Goal: Submit feedback/report problem: Submit feedback/report problem

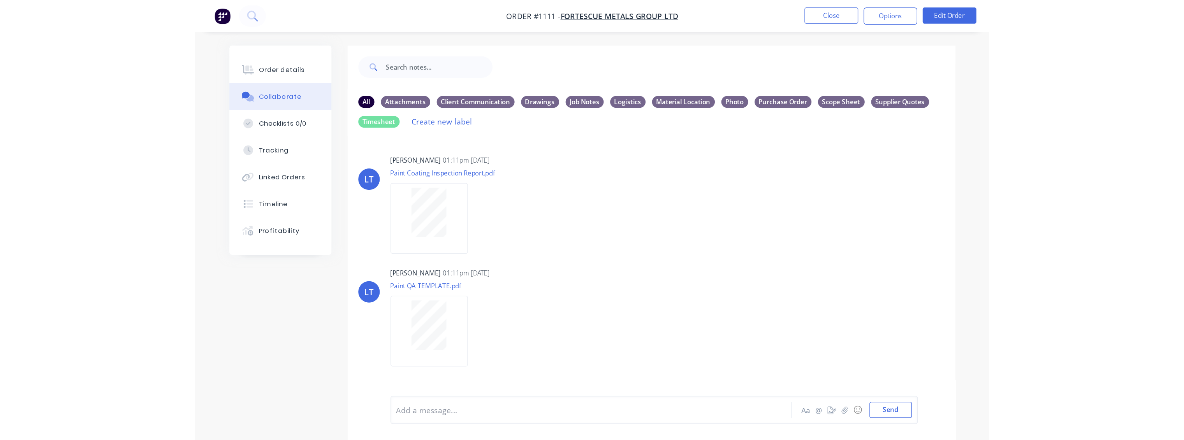
scroll to position [216, 0]
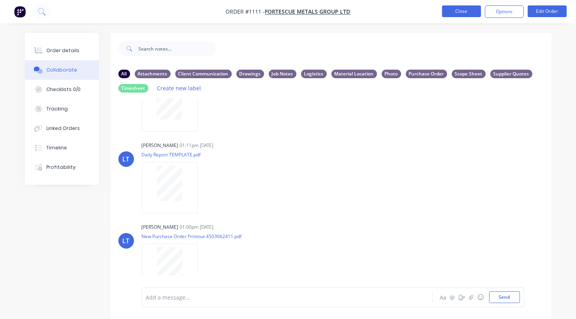
click at [462, 12] on button "Close" at bounding box center [461, 11] width 39 height 12
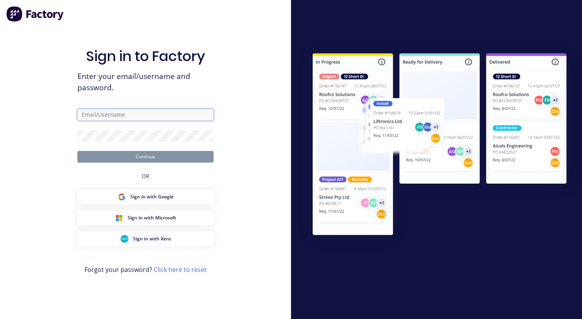
type input "[PERSON_NAME][EMAIL_ADDRESS][PERSON_NAME][DOMAIN_NAME]"
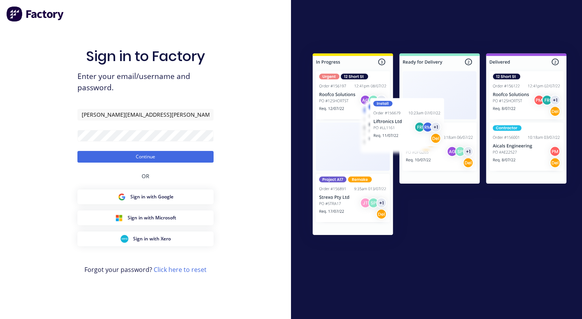
click at [155, 165] on div "Sign in to Factory Enter your email/username and password. [PERSON_NAME][EMAIL_…" at bounding box center [145, 167] width 136 height 291
click at [153, 160] on button "Continue" at bounding box center [145, 157] width 136 height 12
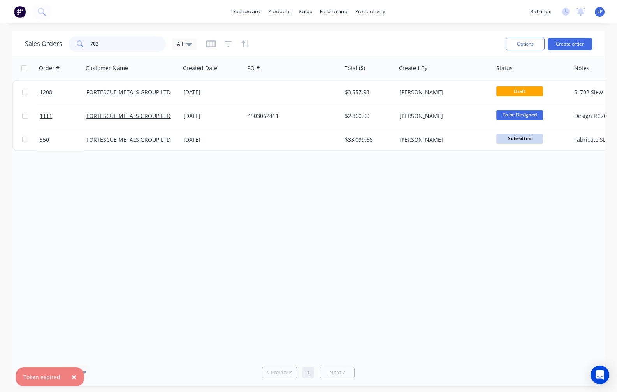
drag, startPoint x: 121, startPoint y: 44, endPoint x: 48, endPoint y: 42, distance: 72.4
click at [48, 42] on div "Sales Orders 702 All" at bounding box center [111, 44] width 172 height 16
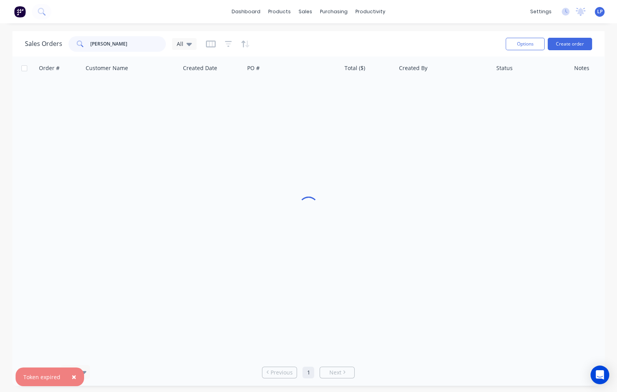
type input "[PERSON_NAME]"
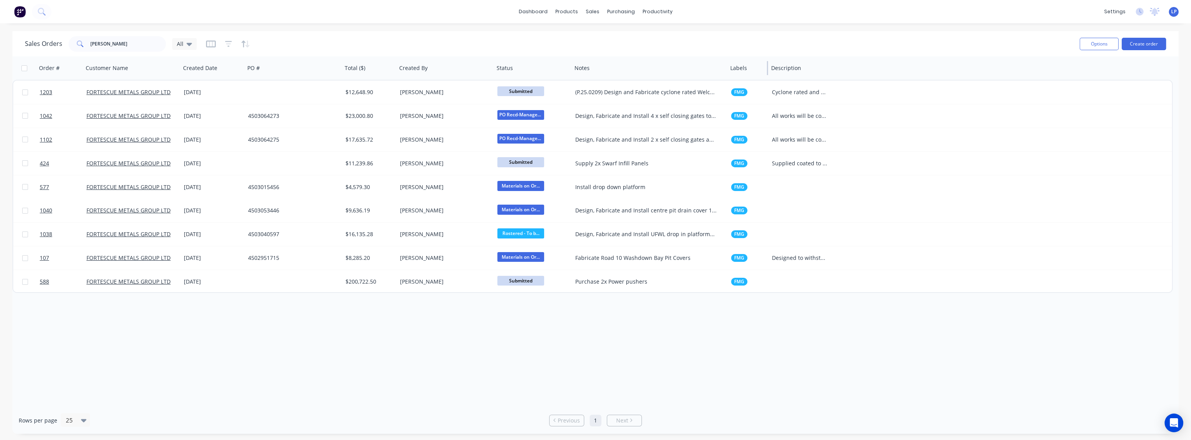
drag, startPoint x: 882, startPoint y: 67, endPoint x: 744, endPoint y: 79, distance: 138.7
click at [575, 79] on div "Labels" at bounding box center [747, 67] width 41 height 23
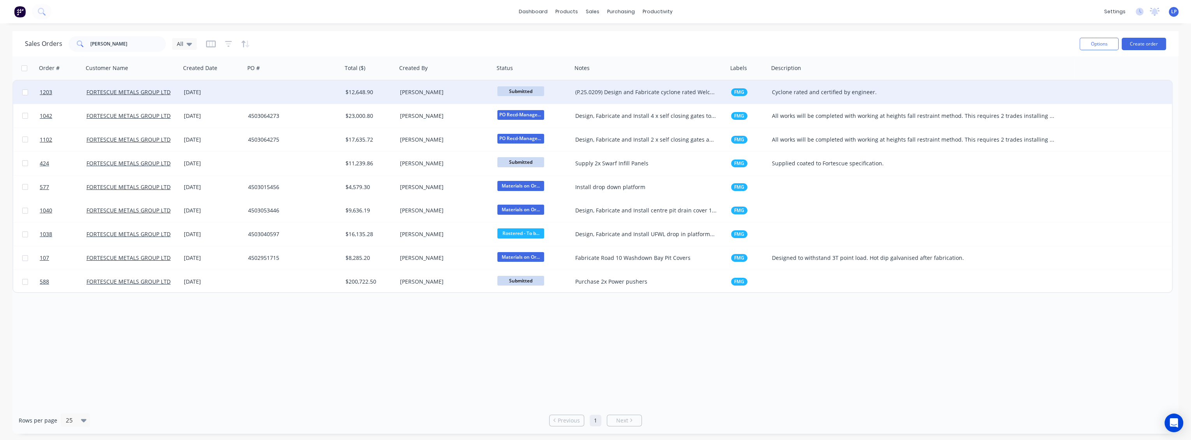
drag, startPoint x: 832, startPoint y: 69, endPoint x: 1071, endPoint y: 83, distance: 239.4
click at [575, 83] on div "Order # Customer Name Created Date PO # Total ($) Created By Status Notes Label…" at bounding box center [592, 174] width 1160 height 237
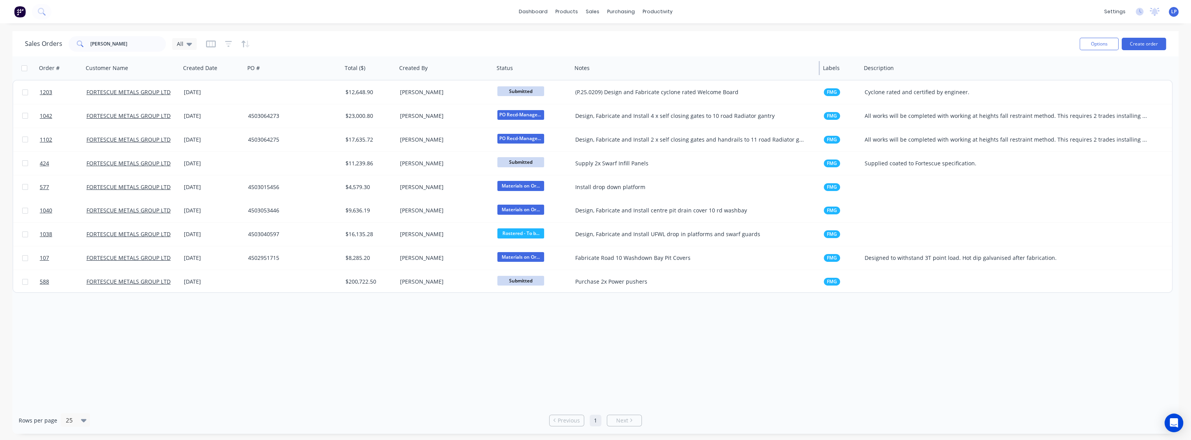
drag, startPoint x: 726, startPoint y: 70, endPoint x: 819, endPoint y: 78, distance: 93.0
click at [575, 78] on div "Notes" at bounding box center [695, 67] width 248 height 23
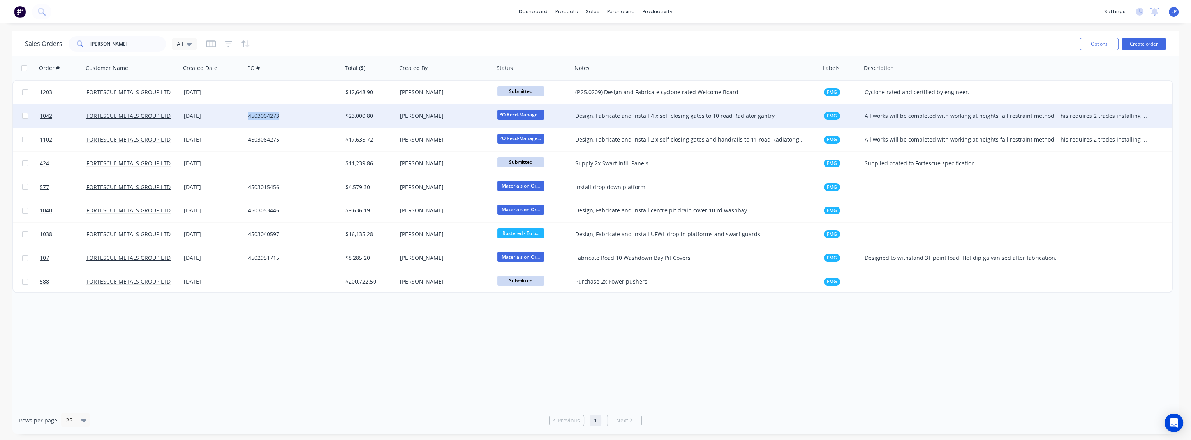
drag, startPoint x: 282, startPoint y: 117, endPoint x: 248, endPoint y: 116, distance: 34.7
click at [248, 116] on div "4503064273" at bounding box center [291, 116] width 86 height 8
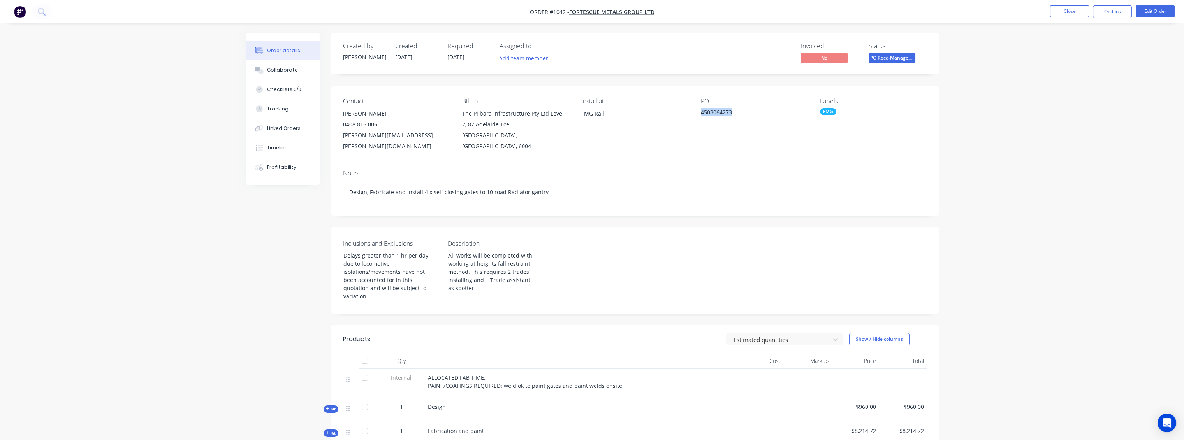
drag, startPoint x: 735, startPoint y: 113, endPoint x: 700, endPoint y: 110, distance: 34.8
click at [575, 110] on div "4503064273" at bounding box center [749, 113] width 97 height 11
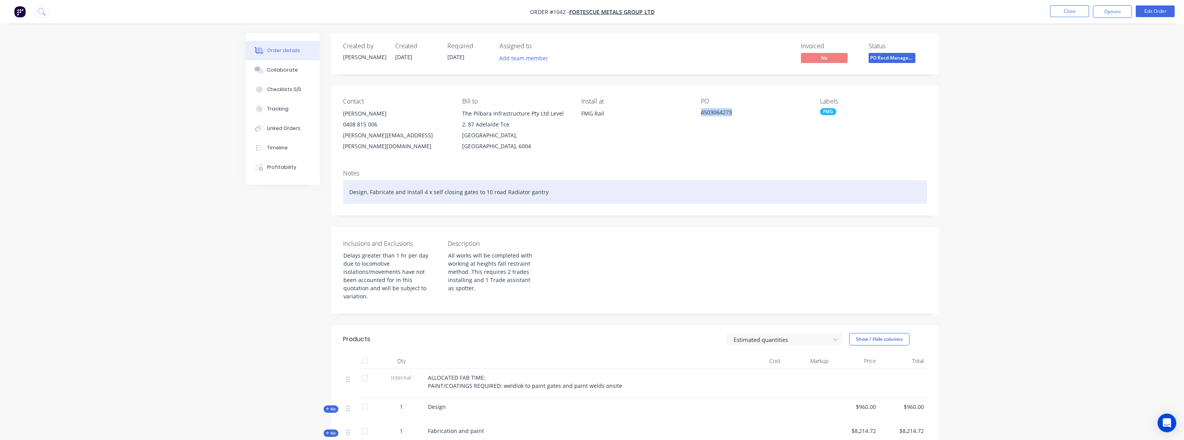
copy div "4503064273"
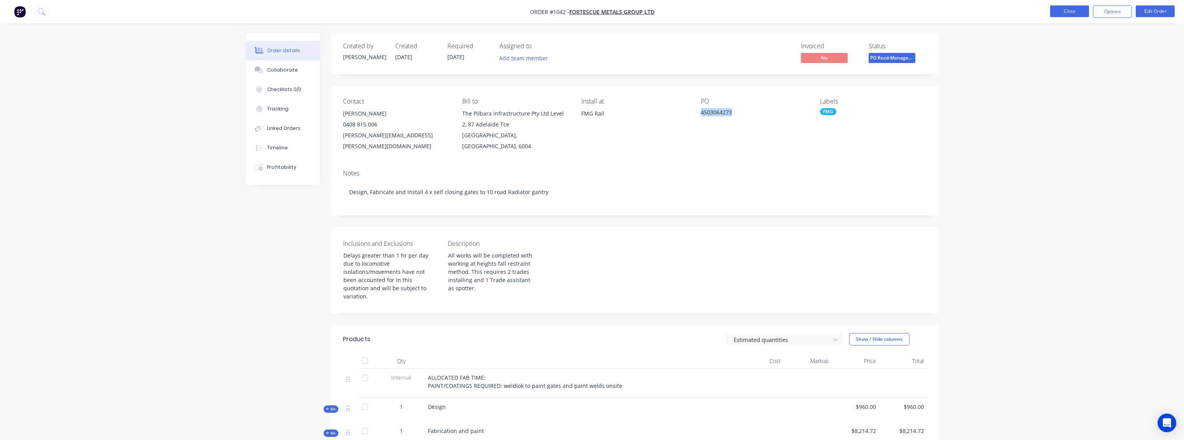
click at [575, 11] on button "Close" at bounding box center [1069, 11] width 39 height 12
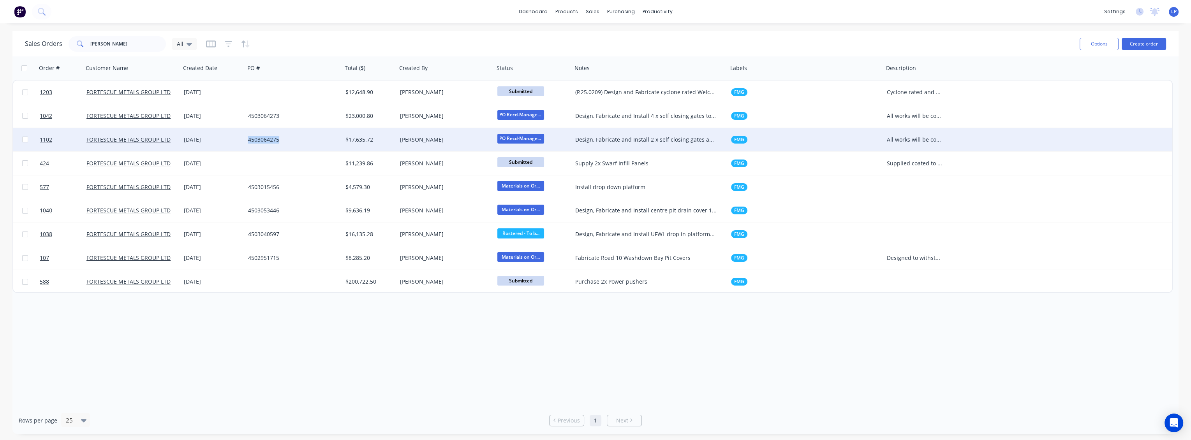
drag, startPoint x: 282, startPoint y: 141, endPoint x: 249, endPoint y: 144, distance: 32.9
click at [249, 144] on div "4503064275" at bounding box center [293, 139] width 97 height 23
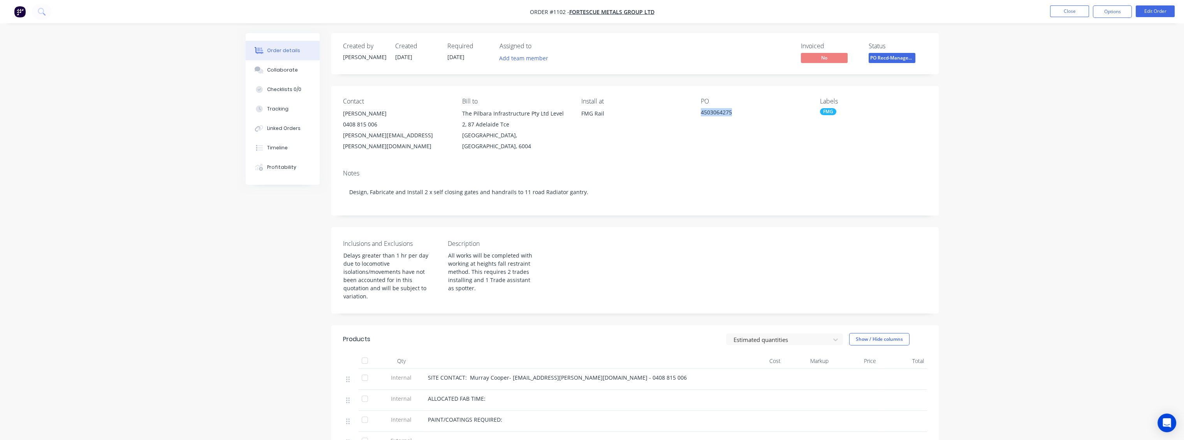
drag, startPoint x: 732, startPoint y: 111, endPoint x: 700, endPoint y: 111, distance: 31.1
click at [575, 111] on div "4503064275" at bounding box center [749, 113] width 97 height 11
copy div "4503064275"
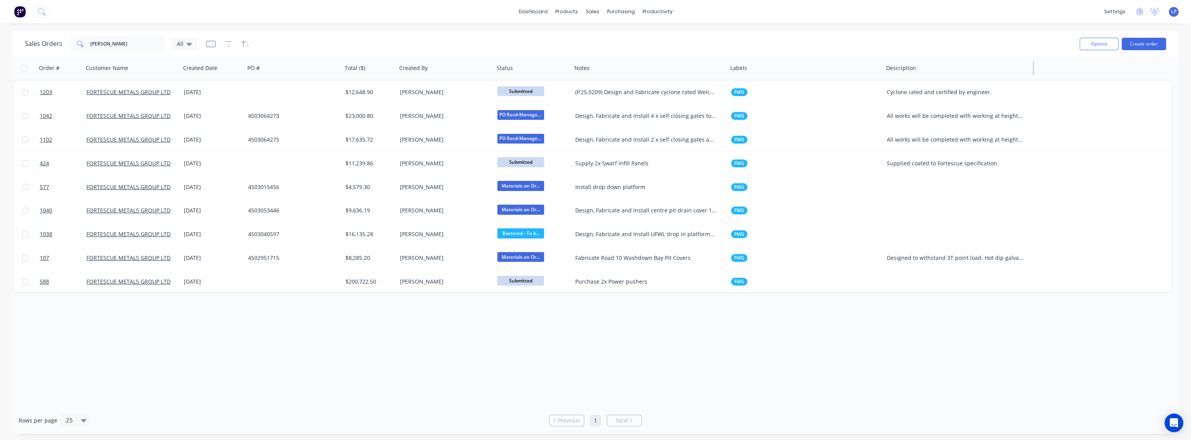
drag, startPoint x: 946, startPoint y: 72, endPoint x: 1032, endPoint y: 79, distance: 86.7
click at [575, 79] on div "Description" at bounding box center [958, 67] width 151 height 23
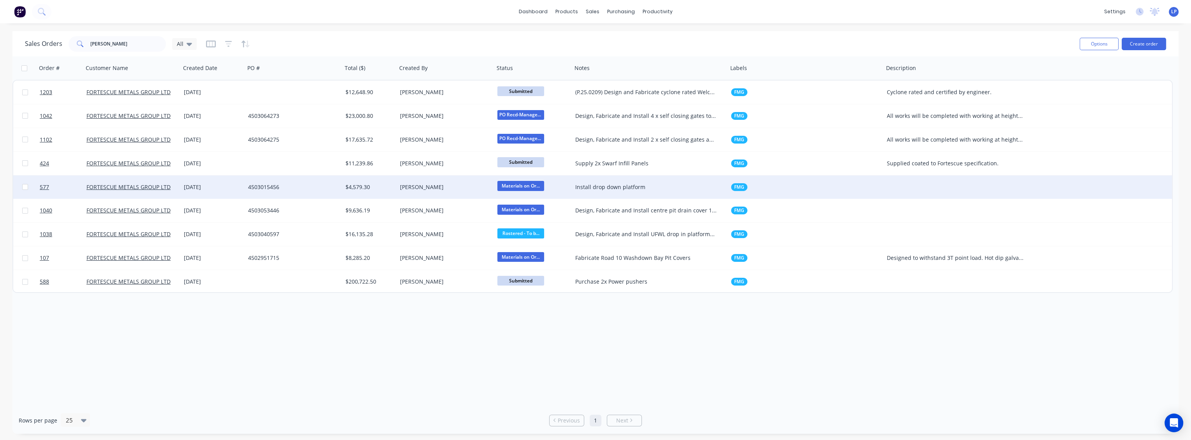
drag, startPoint x: 281, startPoint y: 191, endPoint x: 240, endPoint y: 192, distance: 41.3
click at [240, 192] on div "577 FORTESCUE METALS GROUP LTD [DATE] 4503015456 $4,579.30 [PERSON_NAME] Materi…" at bounding box center [592, 188] width 1158 height 24
copy div "4503015456"
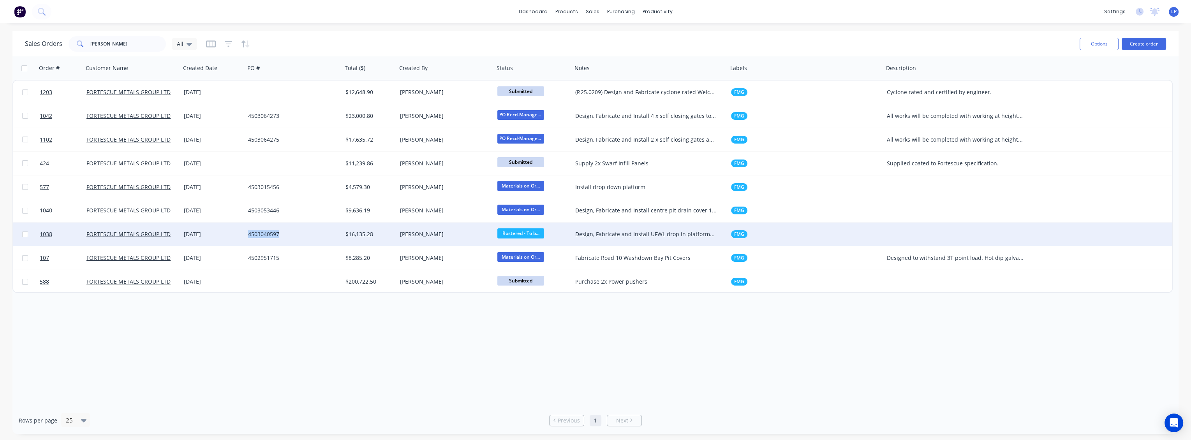
drag, startPoint x: 283, startPoint y: 235, endPoint x: 249, endPoint y: 236, distance: 33.9
click at [249, 236] on div "4503040597" at bounding box center [291, 234] width 86 height 8
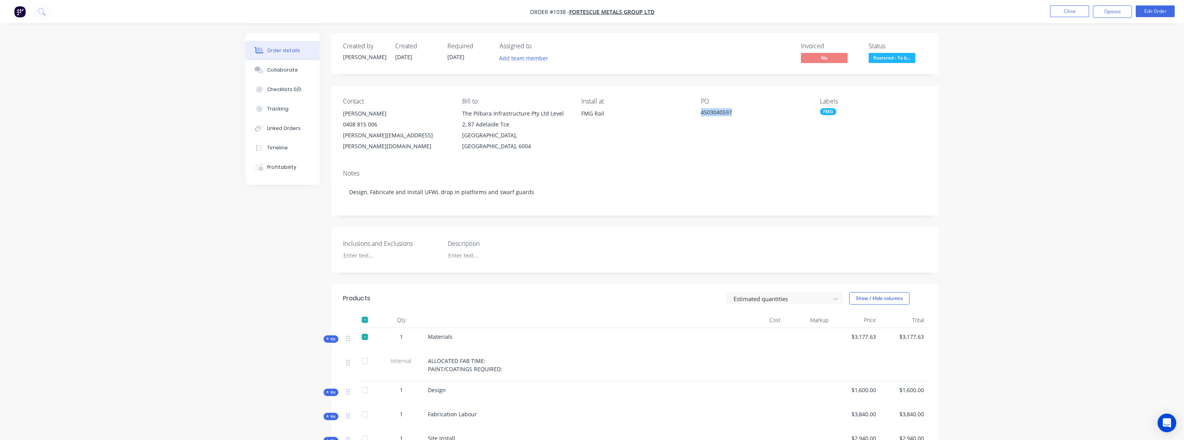
drag, startPoint x: 735, startPoint y: 111, endPoint x: 699, endPoint y: 117, distance: 36.4
click at [575, 117] on div "Contact [PERSON_NAME] [PHONE_NUMBER] [PERSON_NAME][EMAIL_ADDRESS][PERSON_NAME][…" at bounding box center [634, 124] width 607 height 77
copy div "4503040597"
click at [575, 13] on button "Close" at bounding box center [1069, 11] width 39 height 12
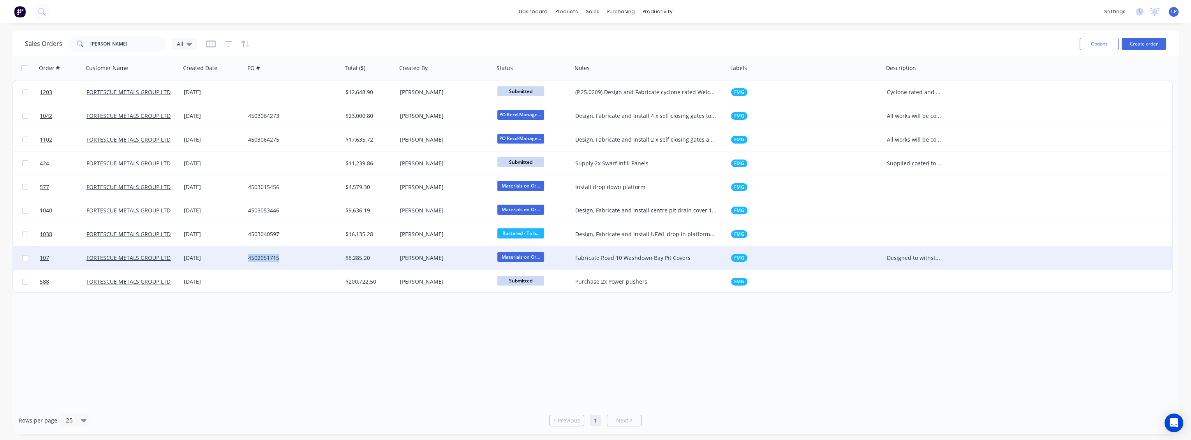
drag, startPoint x: 282, startPoint y: 260, endPoint x: 248, endPoint y: 258, distance: 33.5
click at [248, 258] on div "4502951715" at bounding box center [291, 258] width 86 height 8
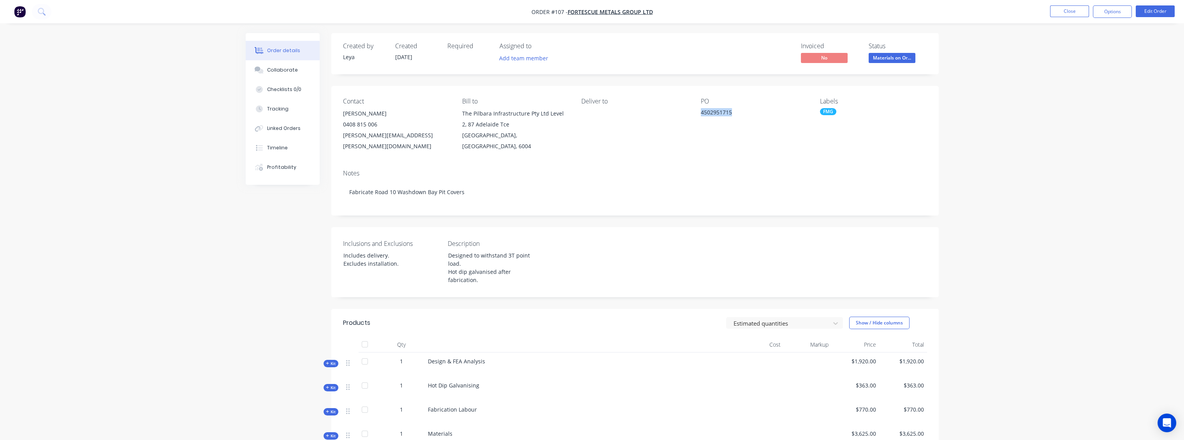
drag, startPoint x: 734, startPoint y: 112, endPoint x: 701, endPoint y: 110, distance: 33.2
click at [575, 110] on div "4502951715" at bounding box center [749, 113] width 97 height 11
copy div "4502951715"
click at [575, 10] on button "Close" at bounding box center [1069, 11] width 39 height 12
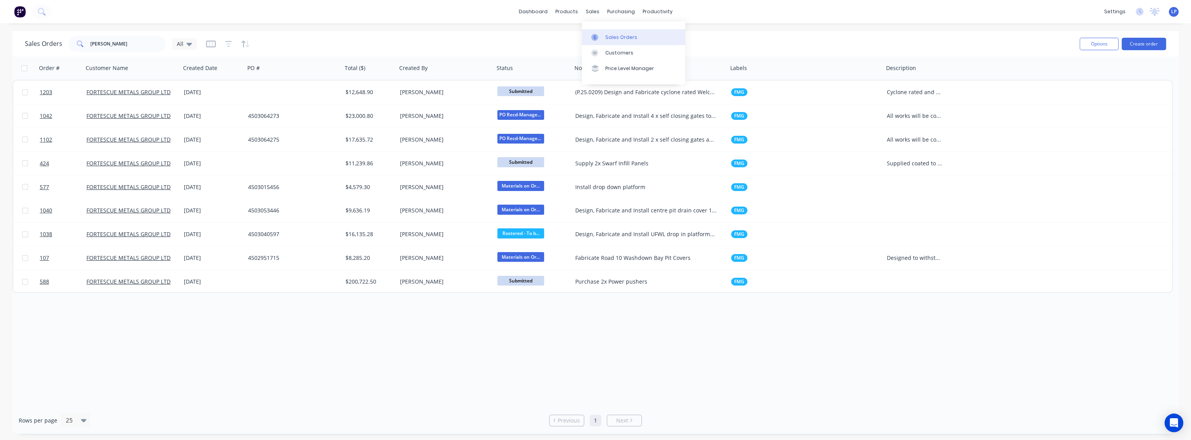
drag, startPoint x: 607, startPoint y: 40, endPoint x: 613, endPoint y: 39, distance: 6.8
click at [575, 40] on div "Sales Orders" at bounding box center [621, 37] width 32 height 7
drag, startPoint x: 130, startPoint y: 45, endPoint x: 43, endPoint y: 47, distance: 87.2
click at [43, 47] on div "Sales Orders [PERSON_NAME] All" at bounding box center [111, 44] width 172 height 16
type input "1120"
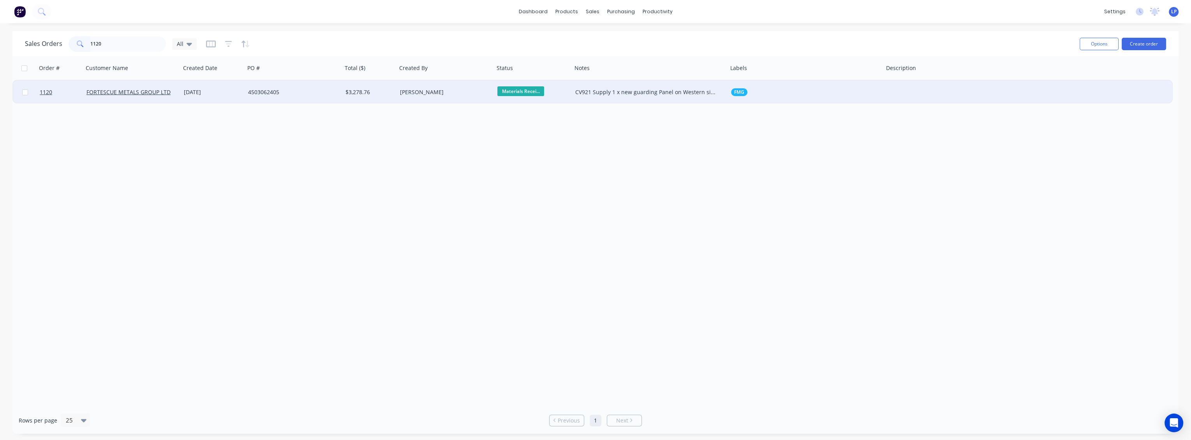
click at [461, 96] on div "[PERSON_NAME]" at bounding box center [443, 92] width 86 height 8
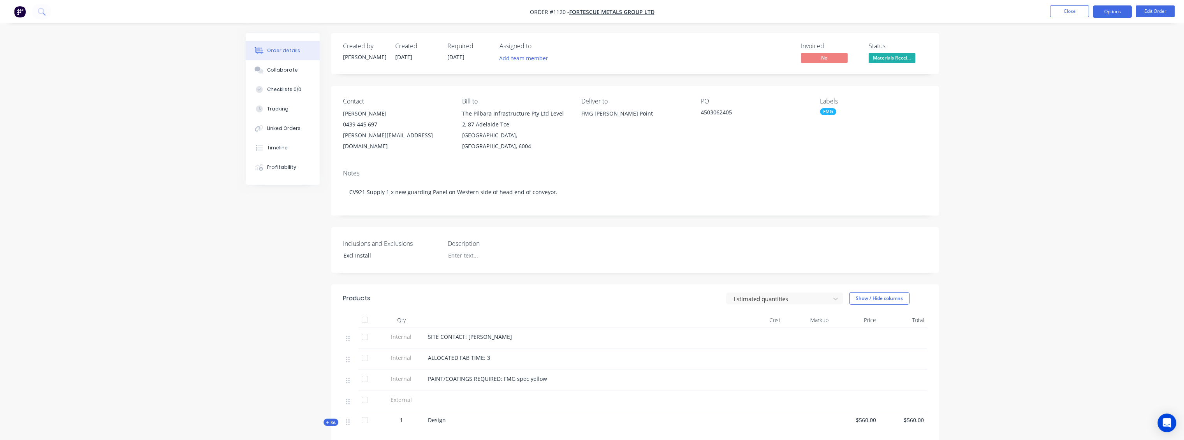
click at [575, 14] on button "Options" at bounding box center [1112, 11] width 39 height 12
click at [575, 95] on div "Work Order" at bounding box center [1089, 93] width 72 height 11
click at [575, 94] on div "Custom" at bounding box center [1089, 93] width 72 height 11
click at [575, 78] on div "Without pricing" at bounding box center [1089, 78] width 72 height 11
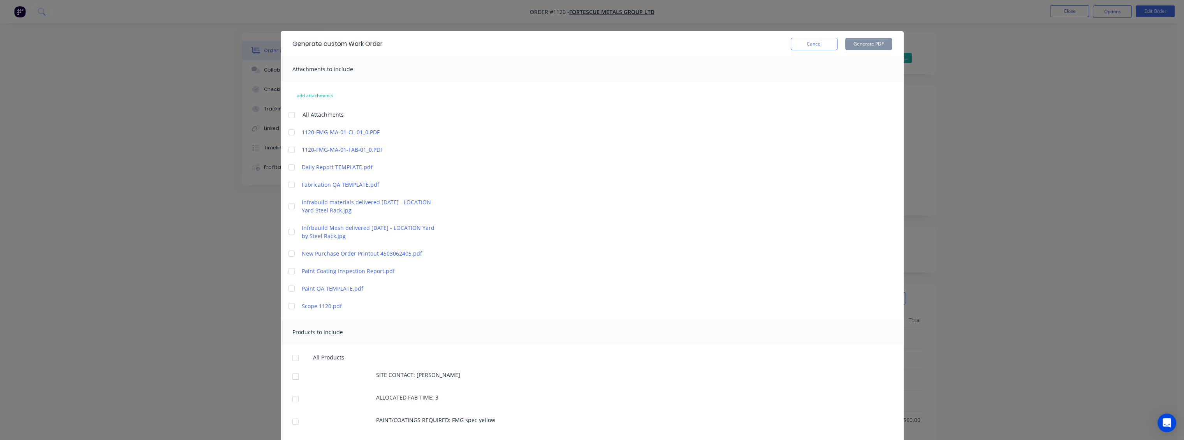
click at [287, 186] on div at bounding box center [292, 185] width 16 height 16
click at [287, 204] on div at bounding box center [292, 207] width 16 height 16
click at [288, 231] on div at bounding box center [292, 232] width 16 height 16
click at [294, 319] on div at bounding box center [296, 358] width 16 height 16
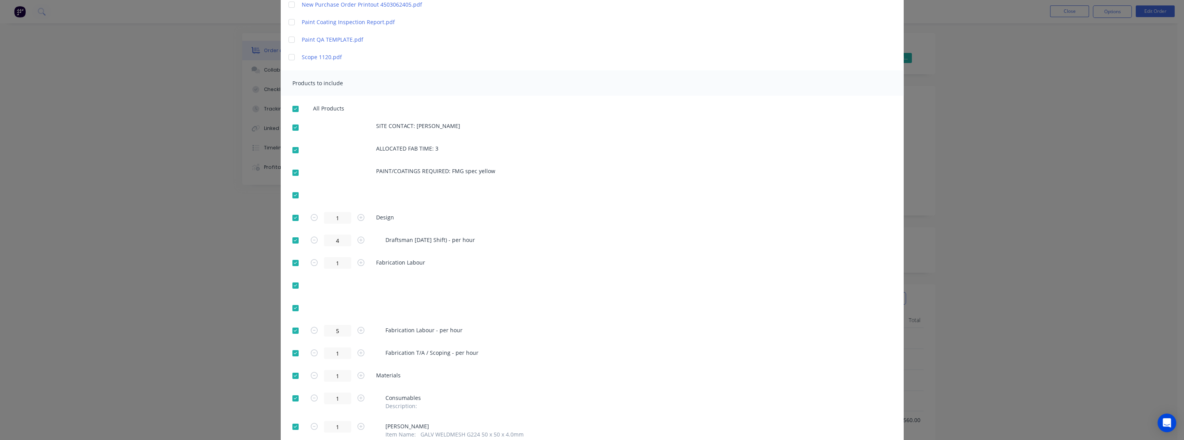
scroll to position [259, 0]
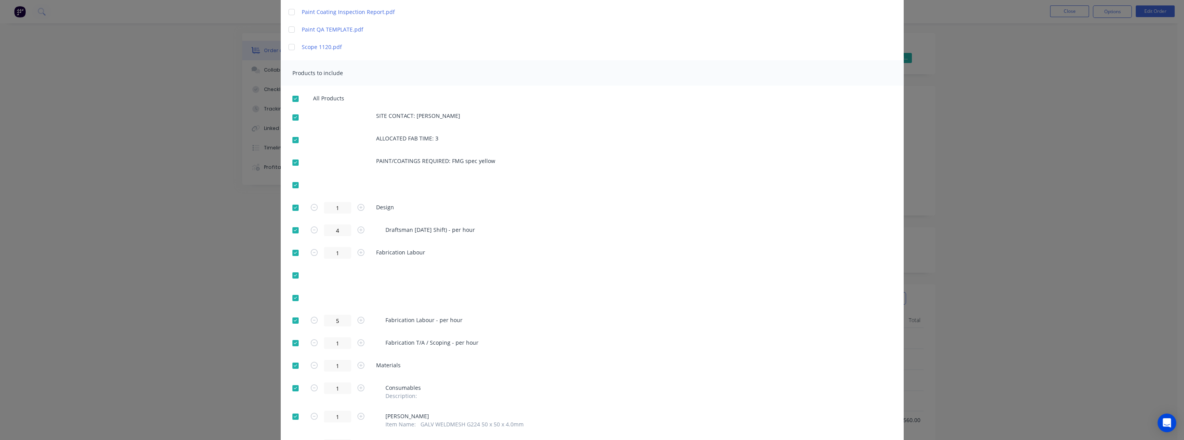
click at [290, 96] on div at bounding box center [296, 99] width 16 height 16
click at [291, 116] on div at bounding box center [296, 118] width 16 height 16
click at [291, 144] on div at bounding box center [296, 140] width 16 height 16
click at [290, 165] on div at bounding box center [296, 163] width 16 height 16
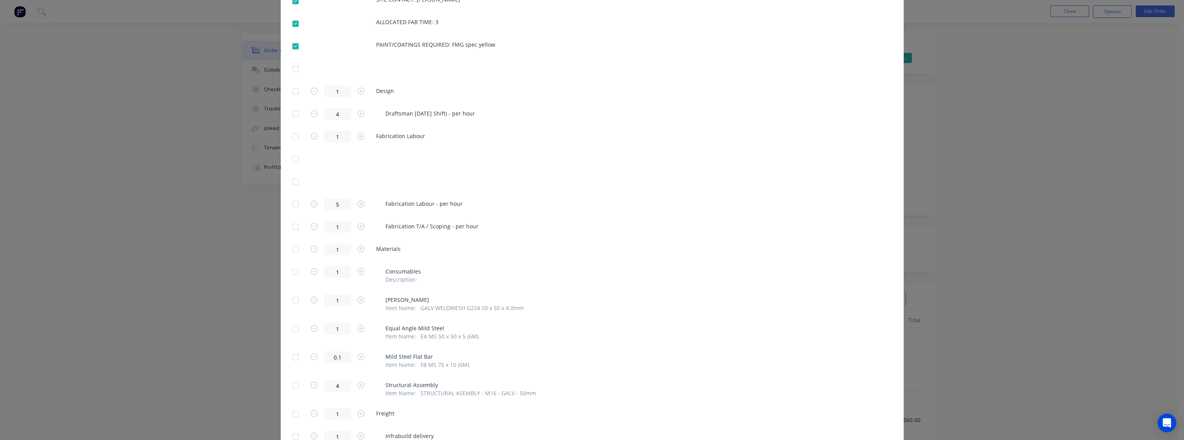
scroll to position [389, 0]
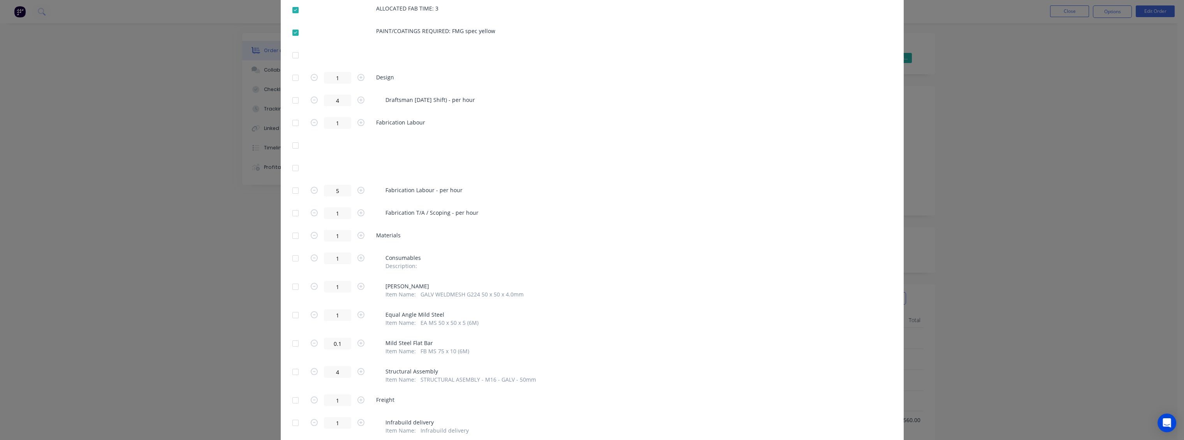
click at [293, 188] on div at bounding box center [296, 191] width 16 height 16
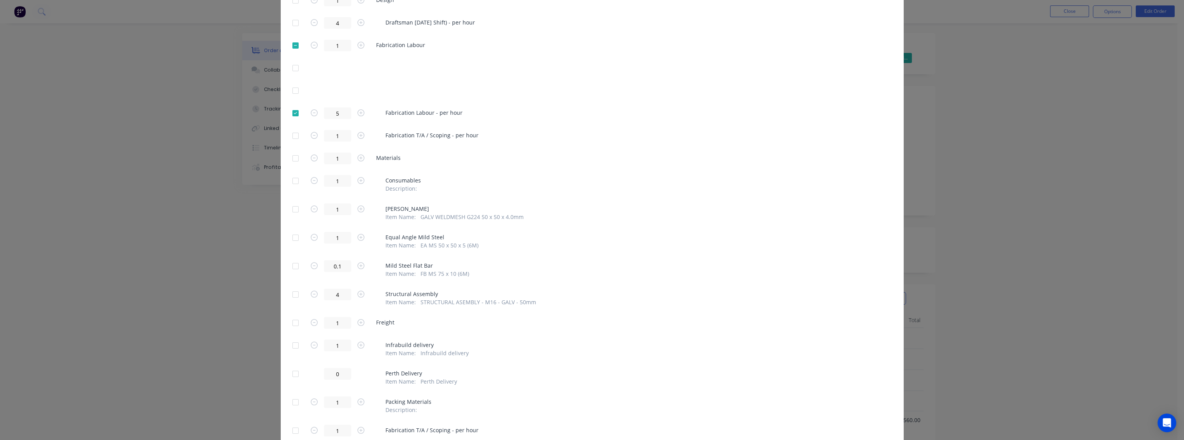
scroll to position [476, 0]
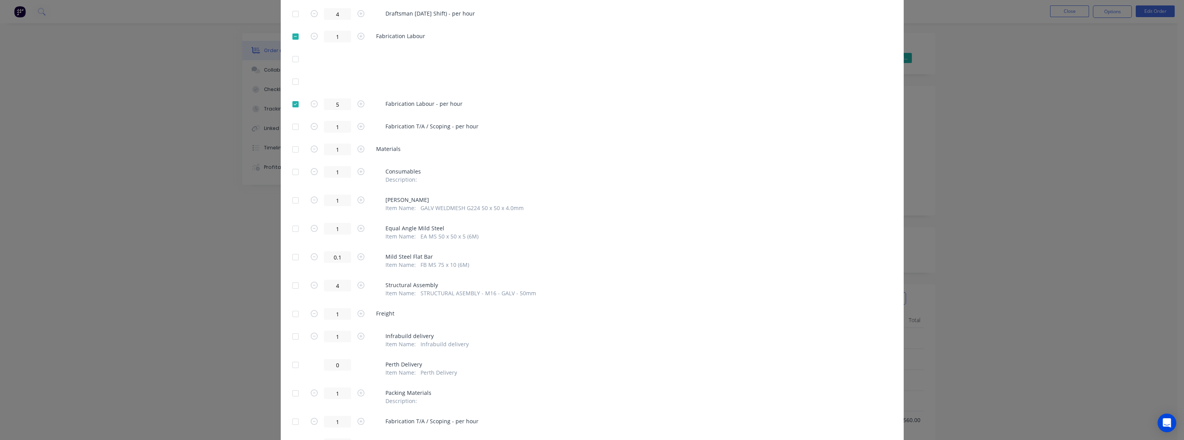
click at [292, 150] on div at bounding box center [296, 150] width 16 height 16
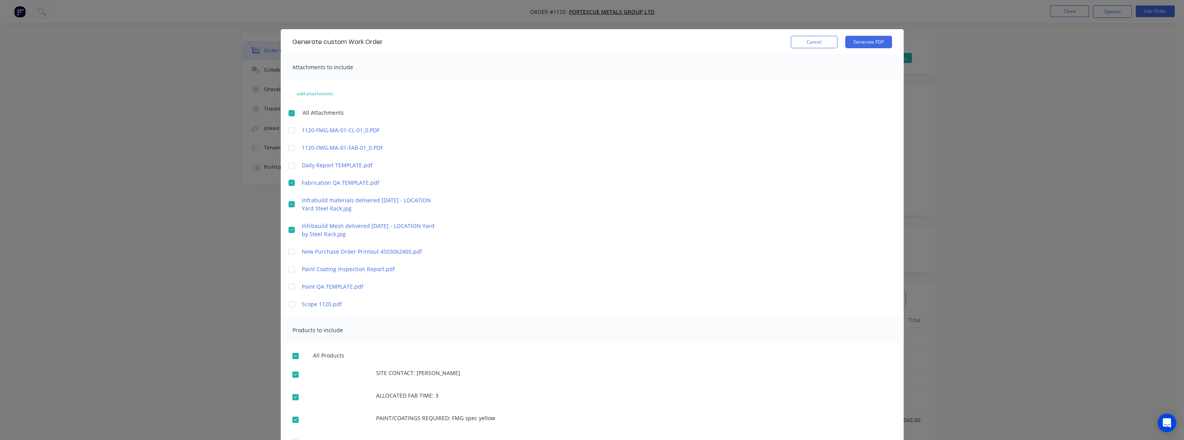
scroll to position [0, 0]
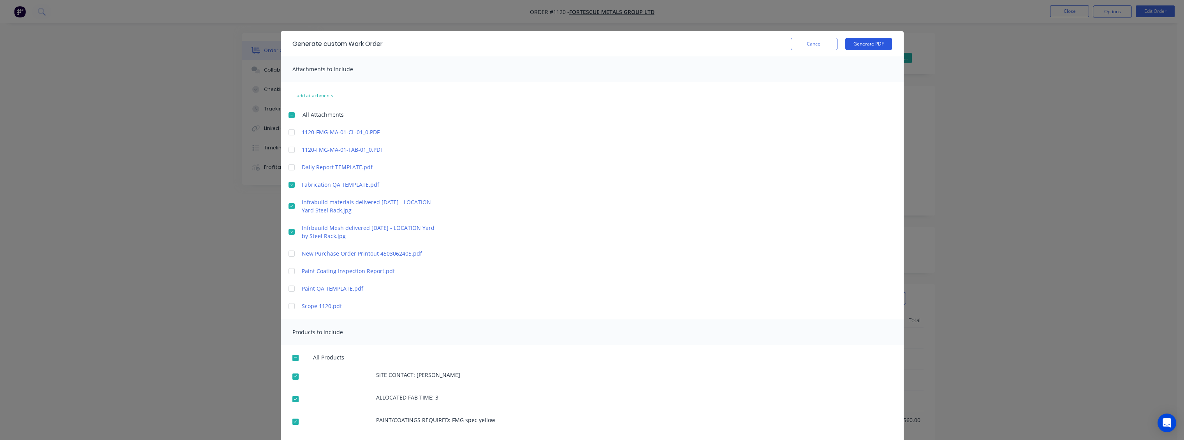
click at [575, 43] on button "Generate PDF" at bounding box center [868, 44] width 47 height 12
click at [575, 319] on icon "Open Intercom Messenger" at bounding box center [1166, 423] width 9 height 10
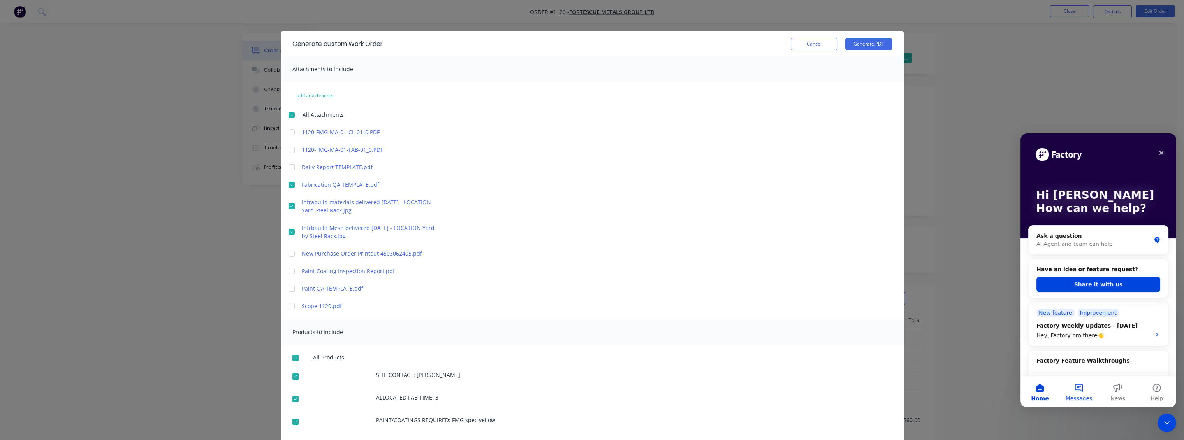
click at [575, 319] on button "Messages" at bounding box center [1078, 391] width 39 height 31
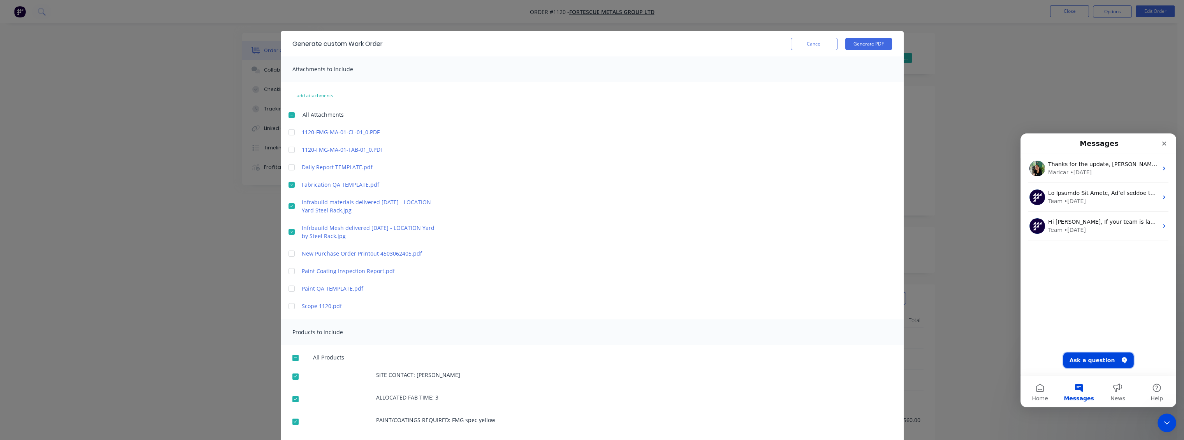
click at [575, 319] on button "Ask a question" at bounding box center [1098, 361] width 70 height 16
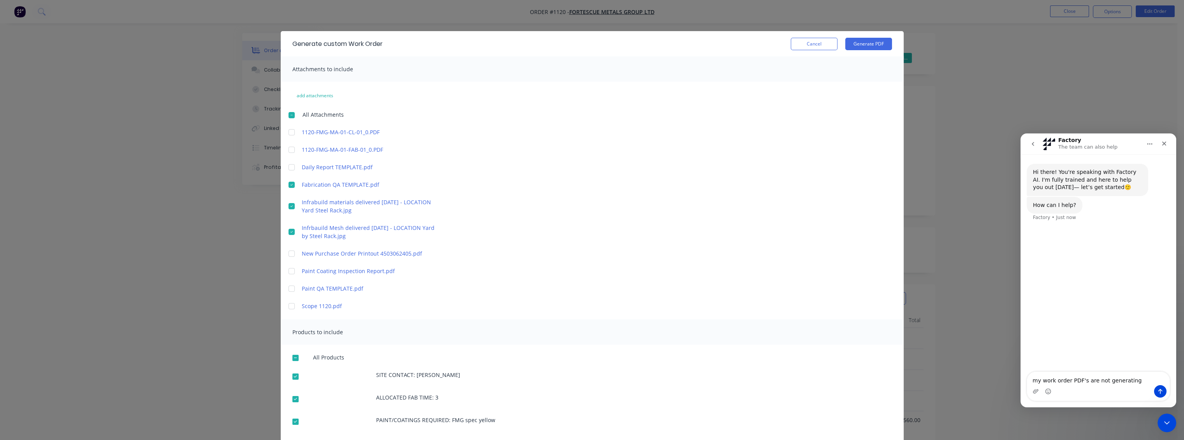
type textarea "my work order PDF's are not generating."
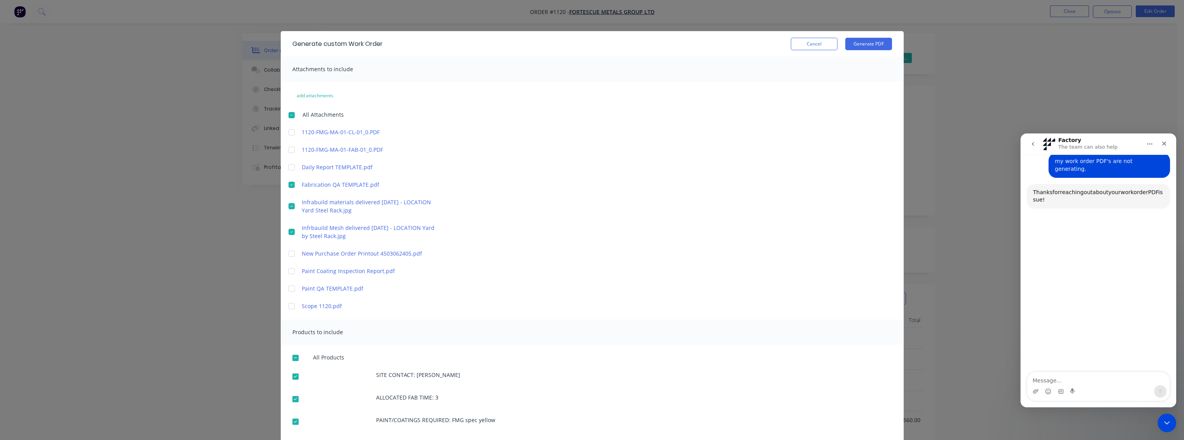
scroll to position [67, 0]
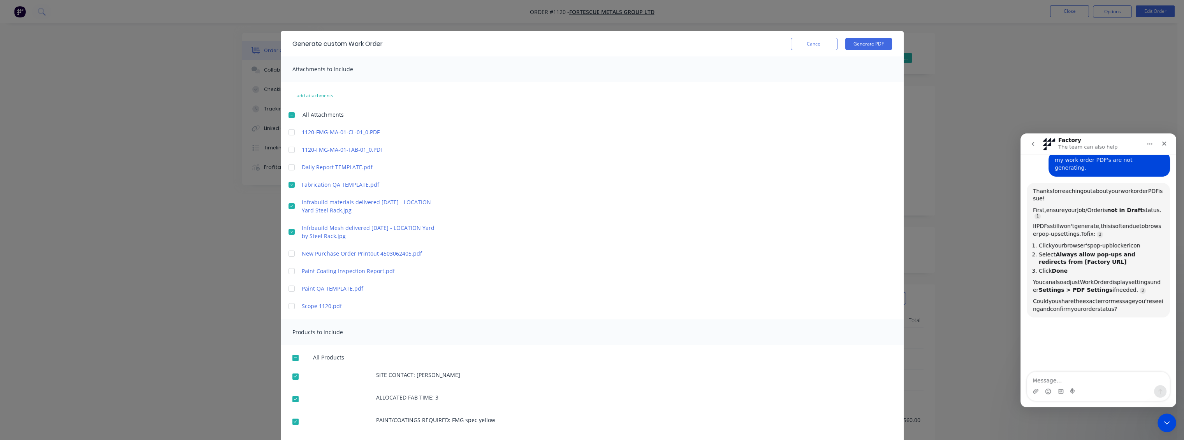
drag, startPoint x: 802, startPoint y: 42, endPoint x: 810, endPoint y: 42, distance: 7.8
click at [575, 42] on button "Cancel" at bounding box center [814, 44] width 47 height 12
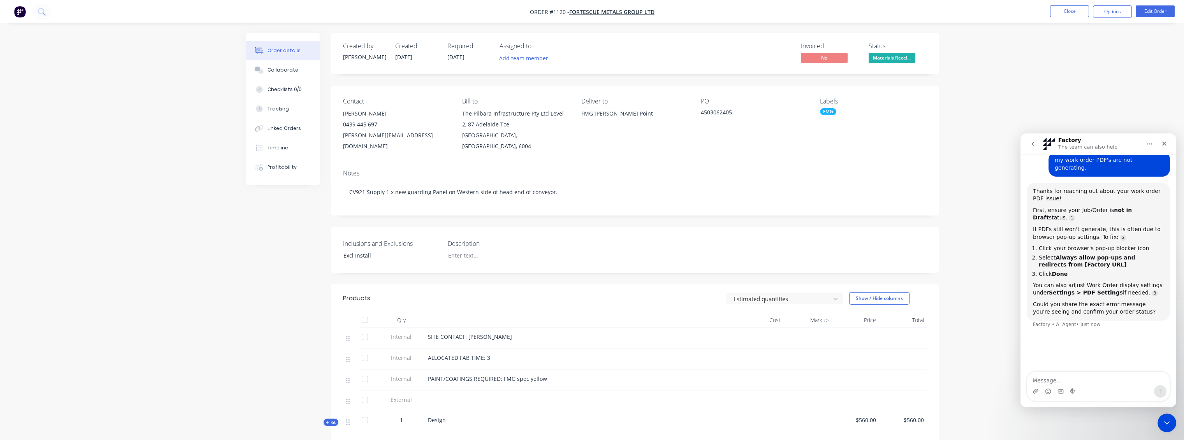
scroll to position [1, 0]
click at [575, 14] on button "Options" at bounding box center [1112, 11] width 39 height 12
click at [575, 96] on div "Work Order" at bounding box center [1089, 93] width 72 height 11
click at [575, 93] on div "Custom" at bounding box center [1089, 93] width 72 height 11
click at [575, 76] on div "Without pricing" at bounding box center [1089, 78] width 72 height 11
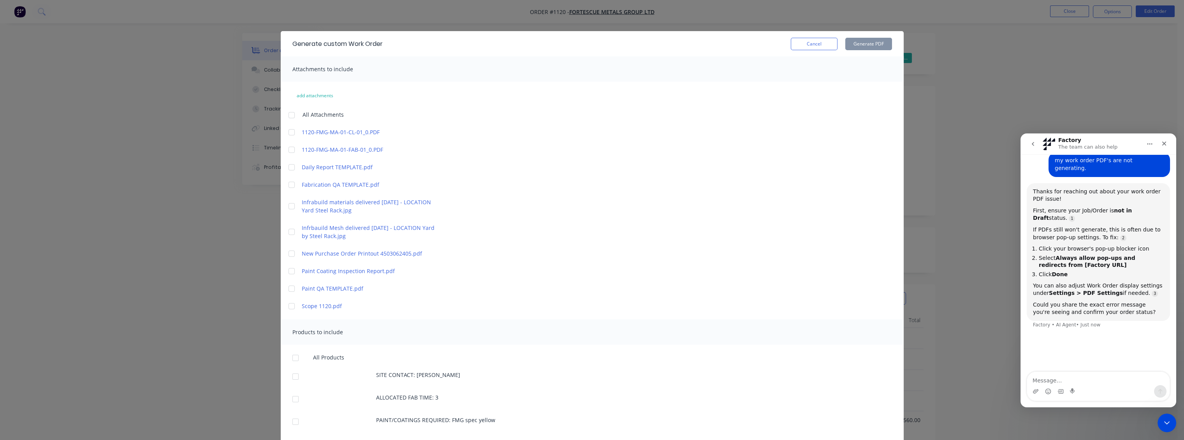
drag, startPoint x: 291, startPoint y: 184, endPoint x: 292, endPoint y: 193, distance: 9.4
click at [291, 184] on div at bounding box center [292, 185] width 16 height 16
click at [290, 206] on div at bounding box center [292, 207] width 16 height 16
click at [290, 229] on div at bounding box center [292, 232] width 16 height 16
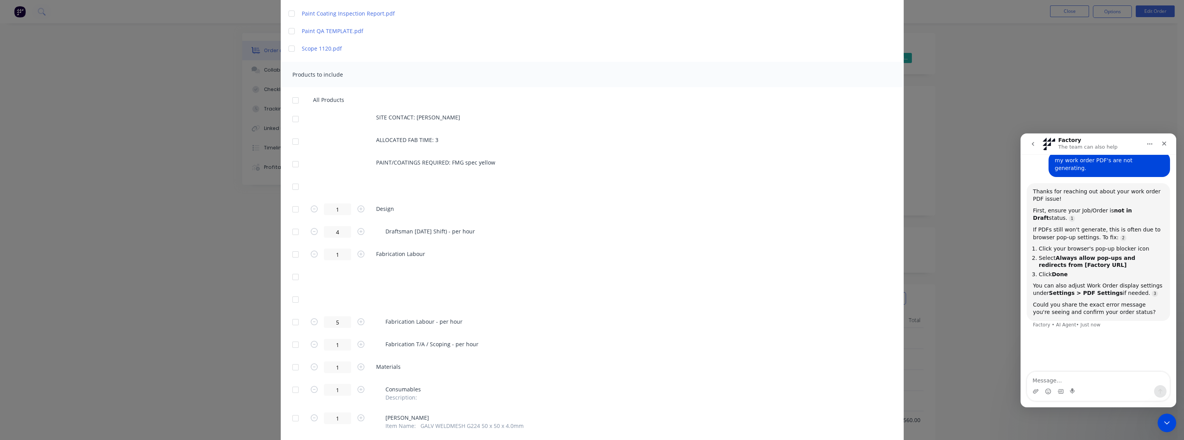
scroll to position [259, 0]
click at [292, 120] on div at bounding box center [296, 118] width 16 height 16
click at [291, 138] on div at bounding box center [296, 140] width 16 height 16
click at [292, 165] on div at bounding box center [296, 163] width 16 height 16
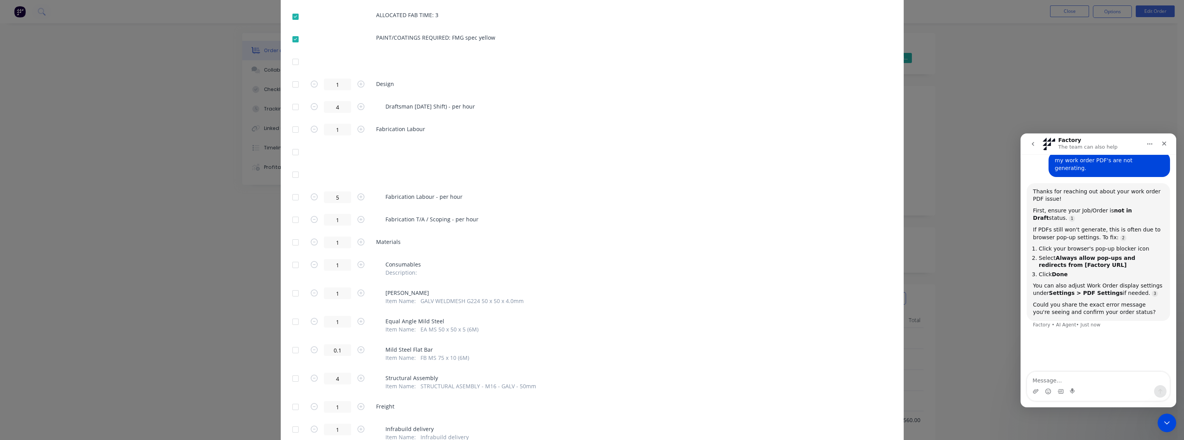
scroll to position [389, 0]
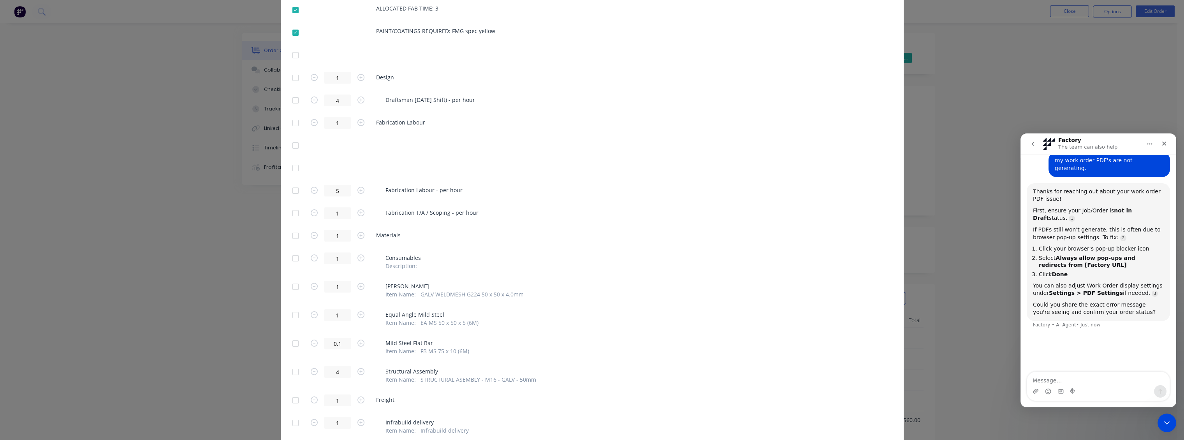
click at [293, 190] on div at bounding box center [296, 191] width 16 height 16
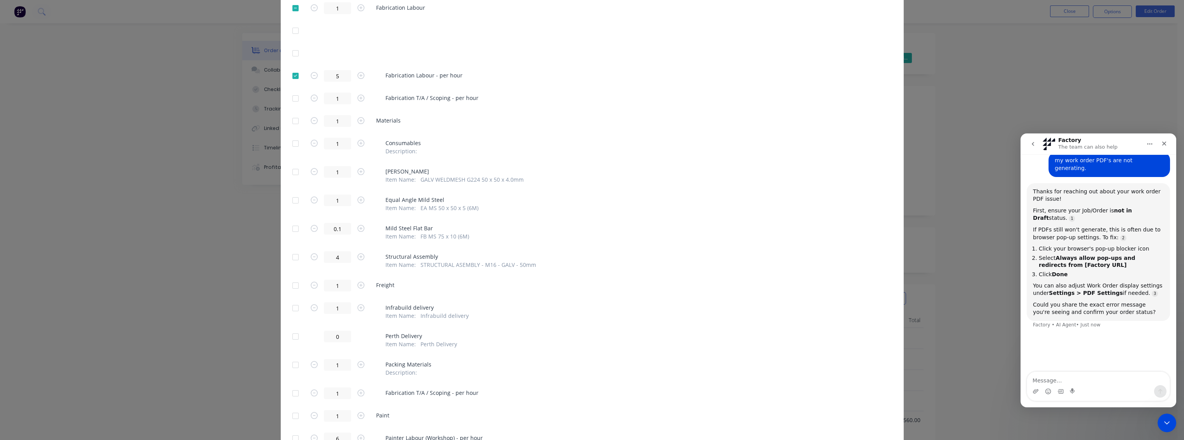
scroll to position [519, 0]
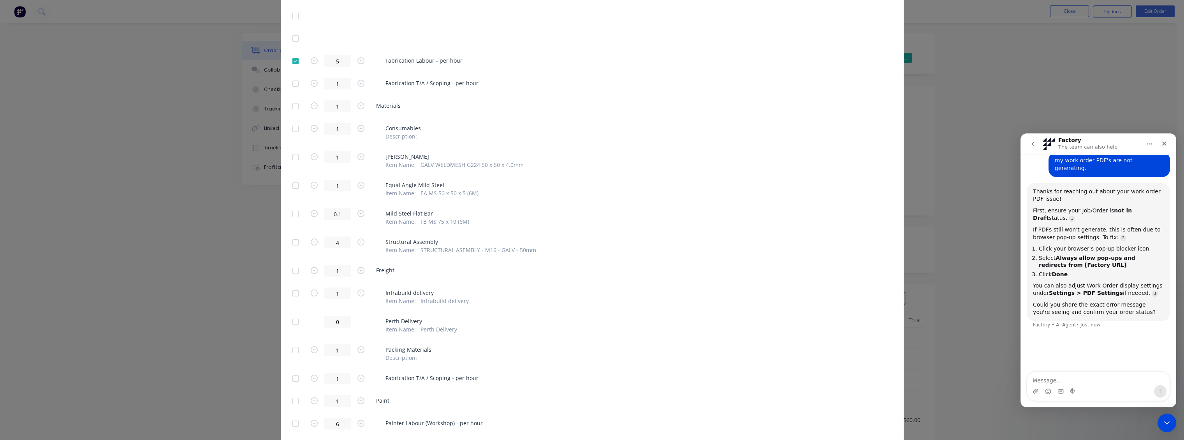
click at [293, 107] on div at bounding box center [296, 107] width 16 height 16
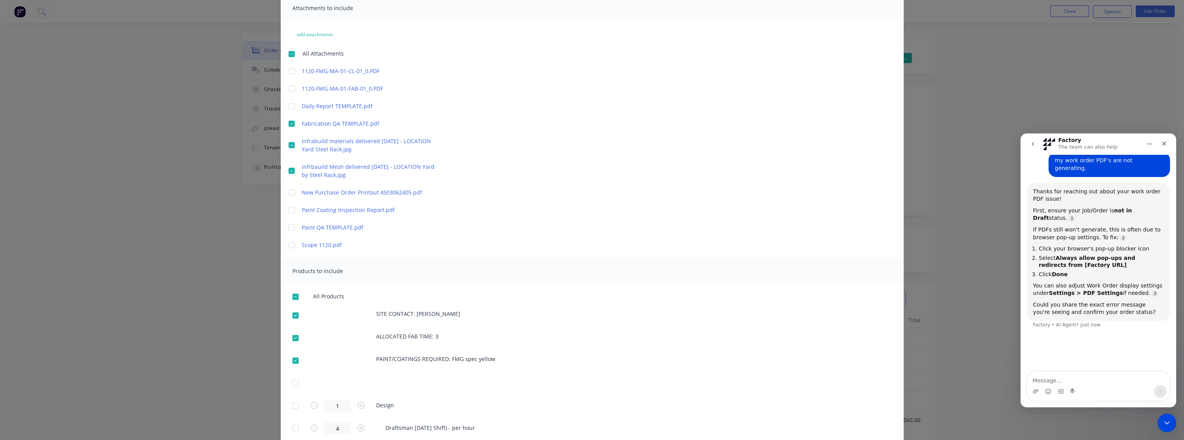
scroll to position [0, 0]
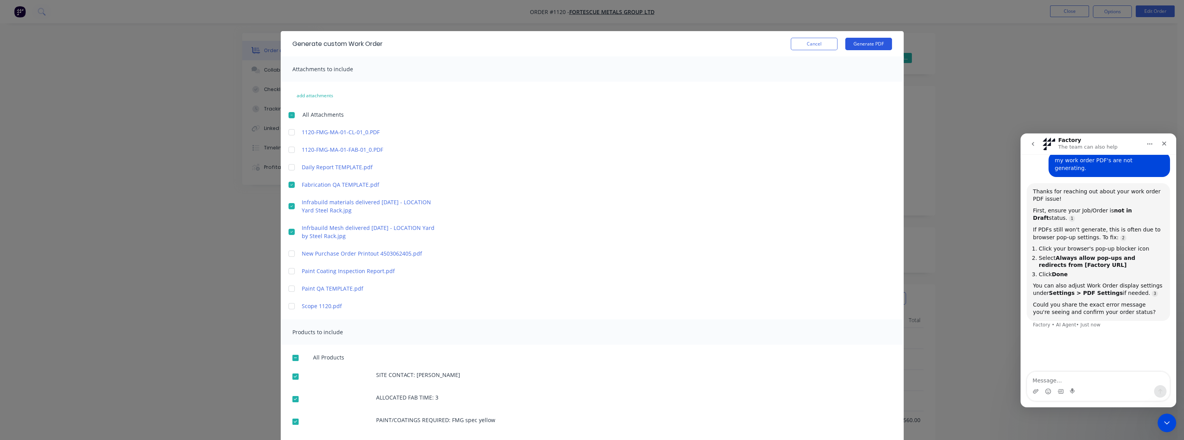
click at [575, 44] on button "Generate PDF" at bounding box center [868, 44] width 47 height 12
click at [575, 319] on textarea "Message…" at bounding box center [1098, 378] width 142 height 13
type textarea "something went wrong when generating PDF"
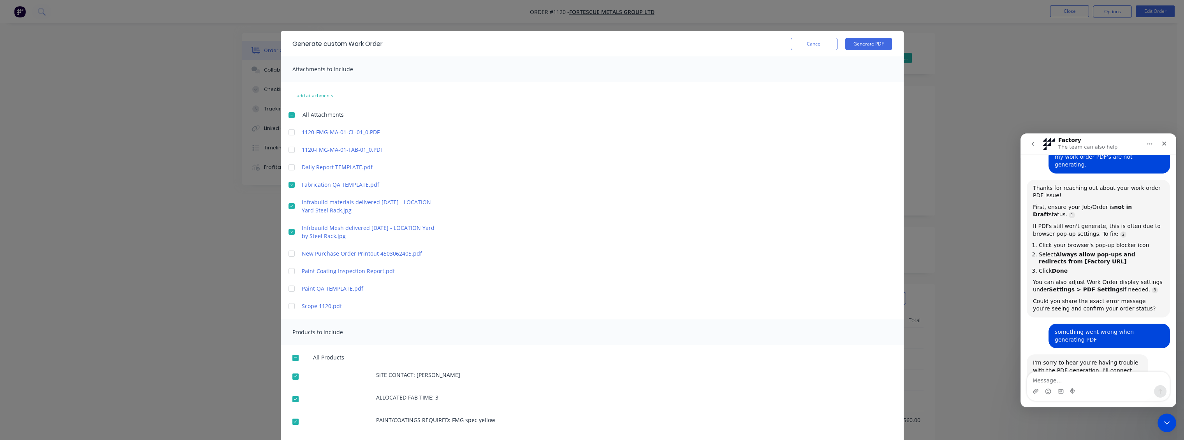
scroll to position [84, 0]
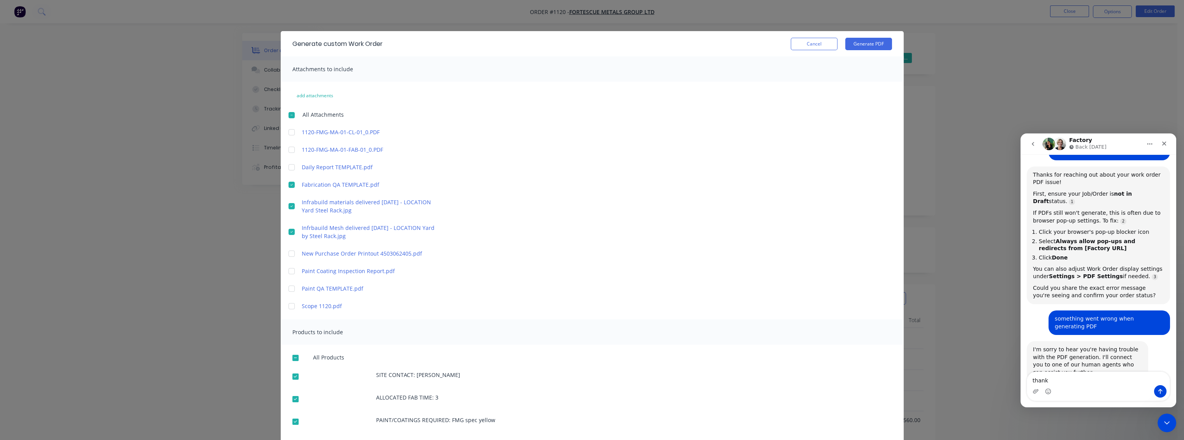
type textarea "thanks"
click at [575, 319] on textarea "Message…" at bounding box center [1098, 378] width 142 height 13
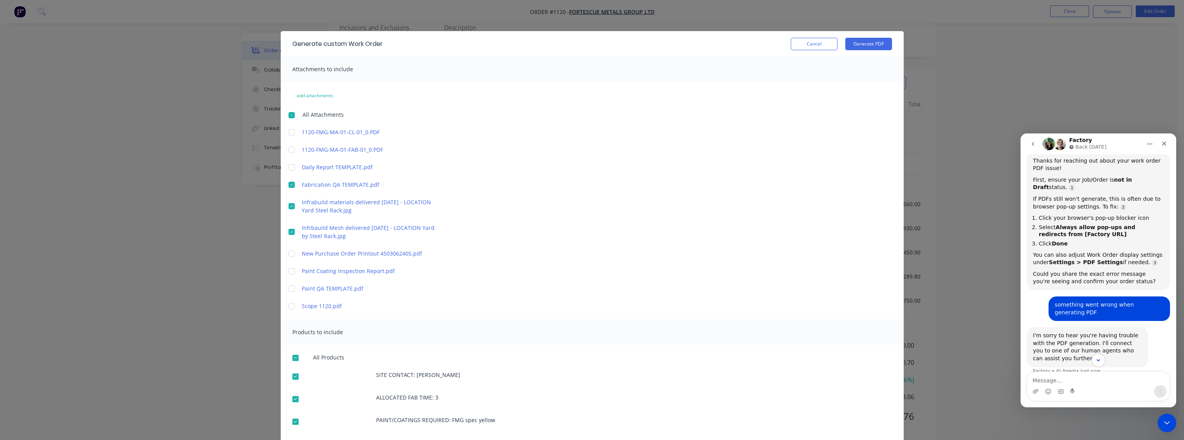
scroll to position [115, 0]
